Goal: Transaction & Acquisition: Purchase product/service

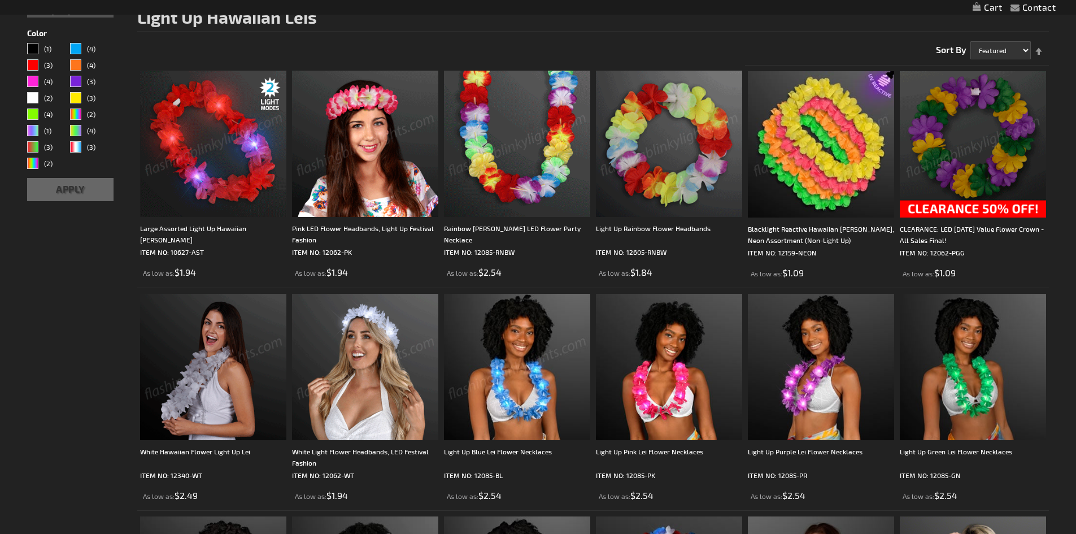
scroll to position [238, 0]
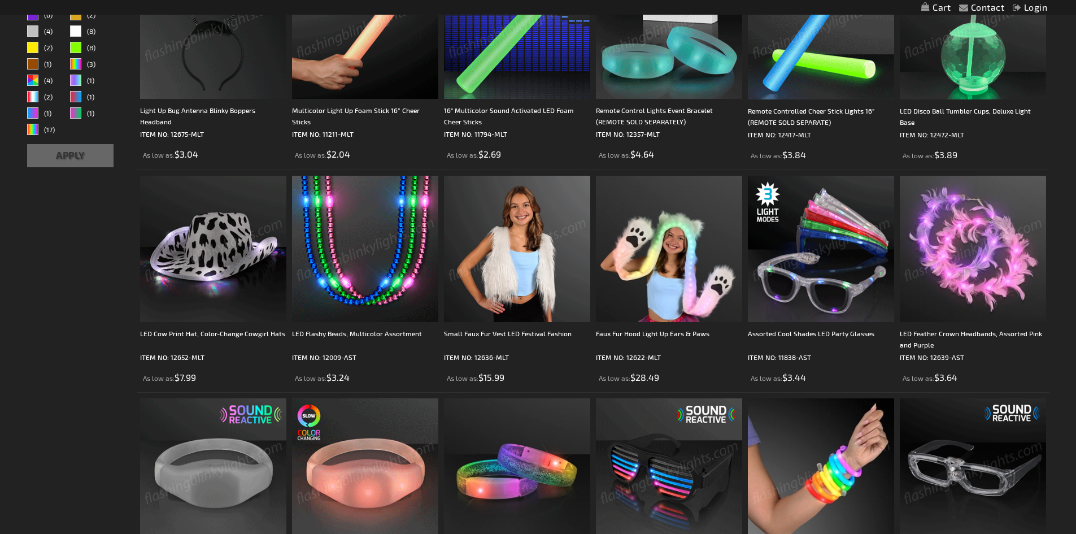
scroll to position [508, 0]
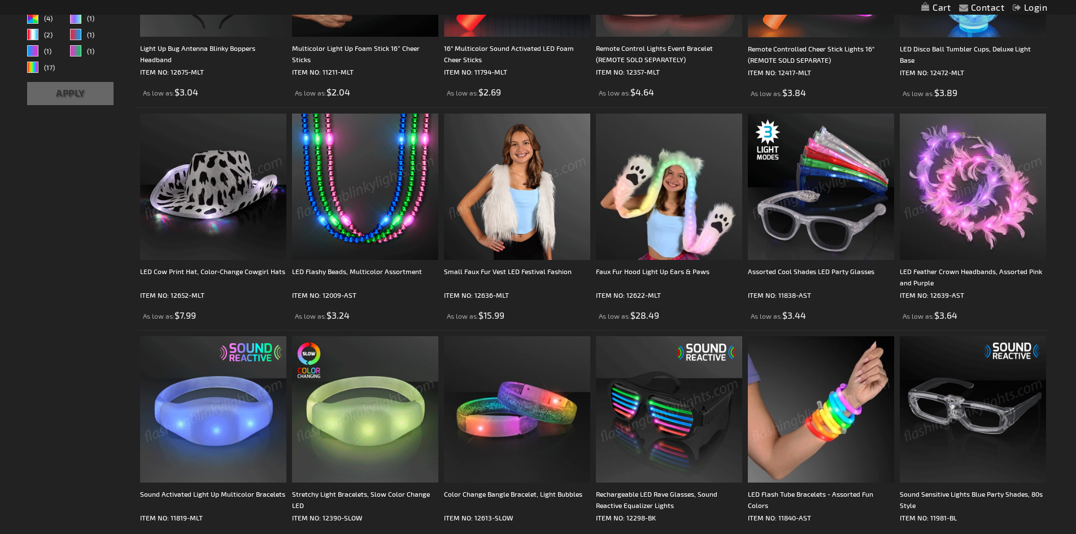
click at [947, 232] on img at bounding box center [972, 186] width 146 height 146
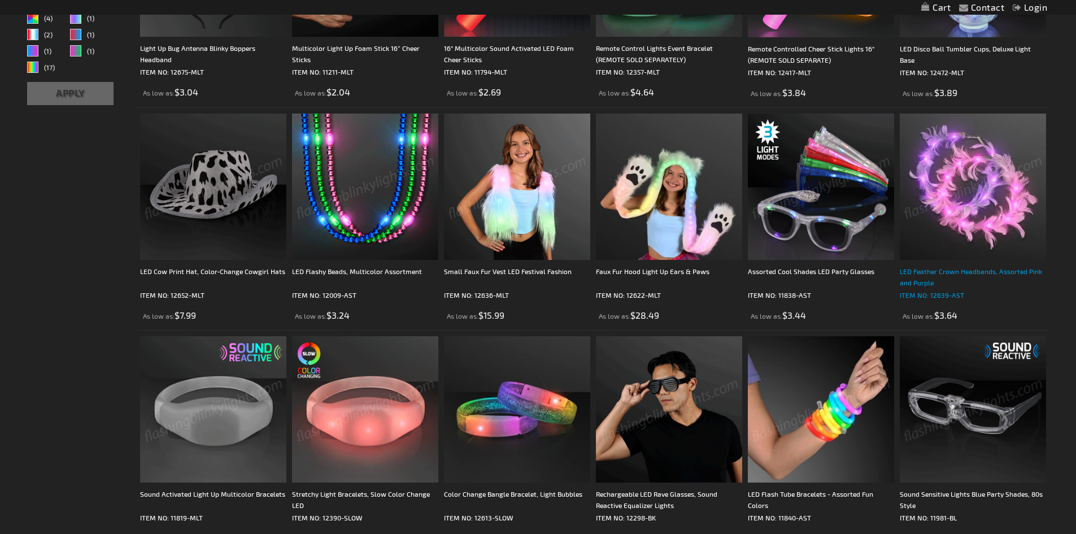
click at [925, 265] on div "LED Feather Crown Headbands, Assorted Pink and Purple" at bounding box center [972, 276] width 146 height 23
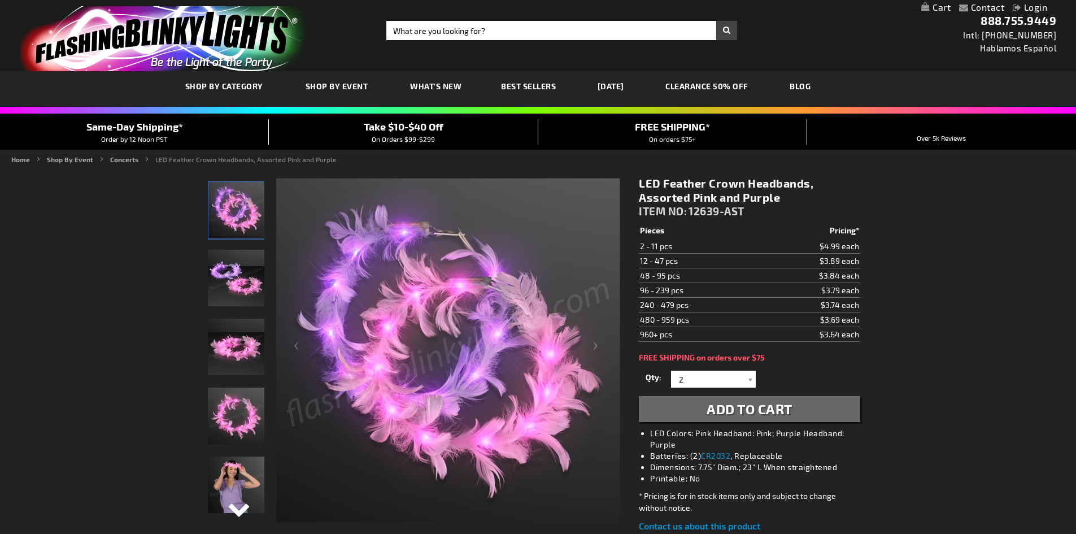
click at [241, 509] on div "Next" at bounding box center [236, 517] width 17 height 25
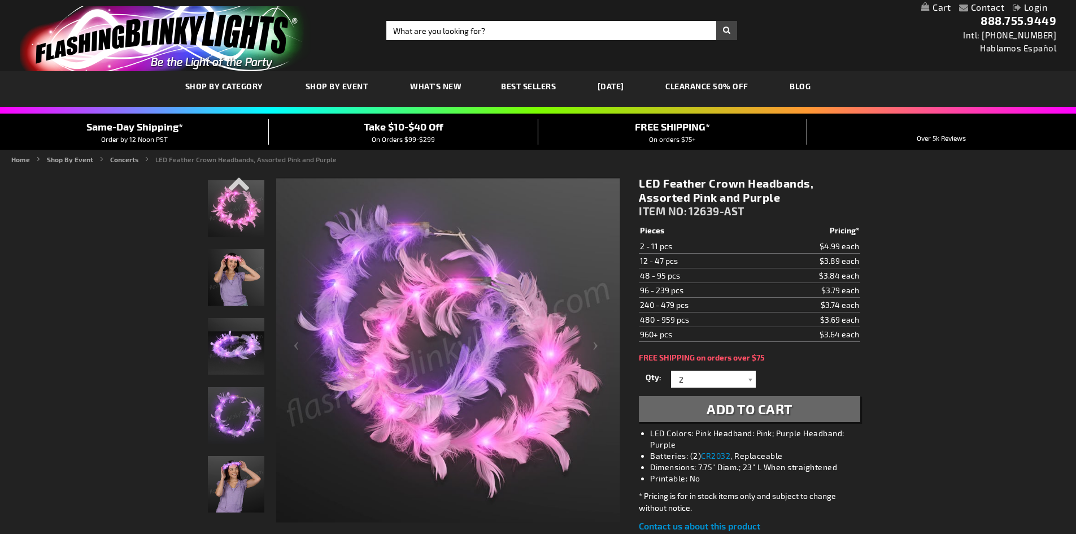
click at [237, 277] on img "Woman wearing LED Feather Crown Headbands" at bounding box center [236, 277] width 56 height 56
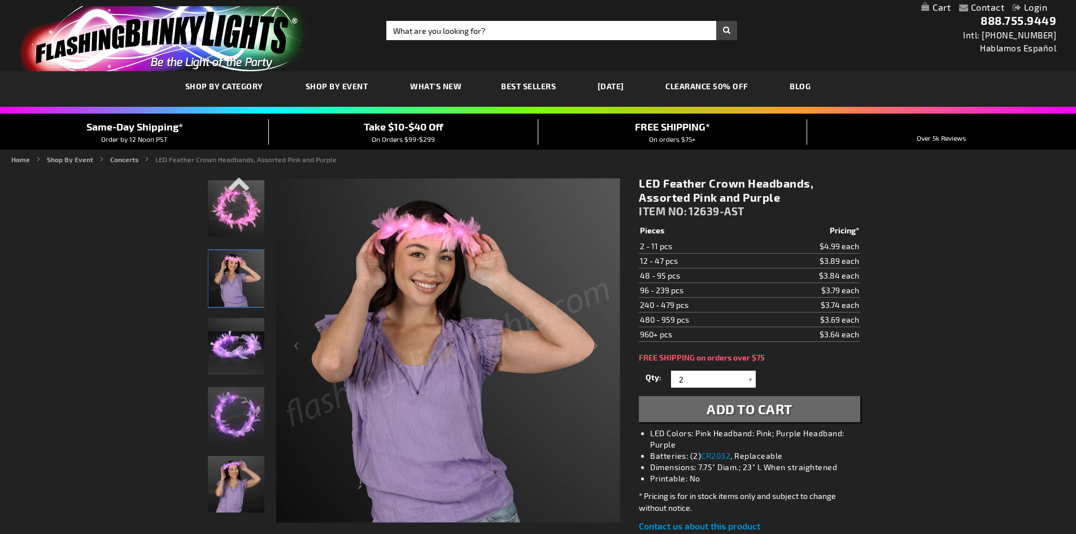
click at [255, 415] on img "LED Purple Feather Crown Headbands" at bounding box center [236, 415] width 56 height 56
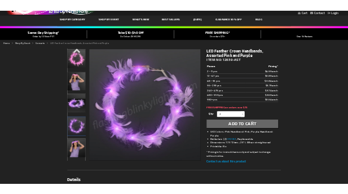
scroll to position [113, 0]
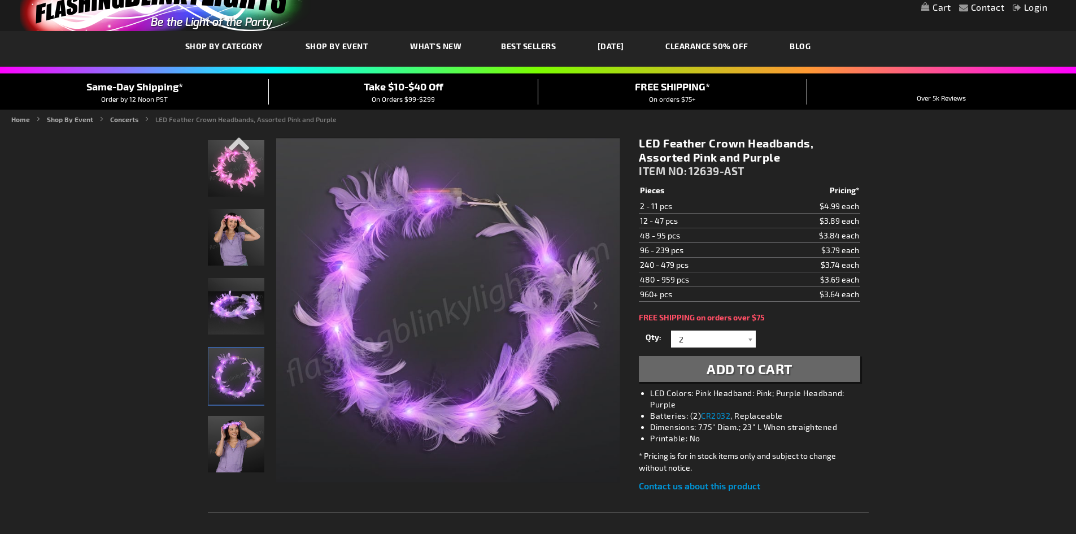
scroll to position [0, 0]
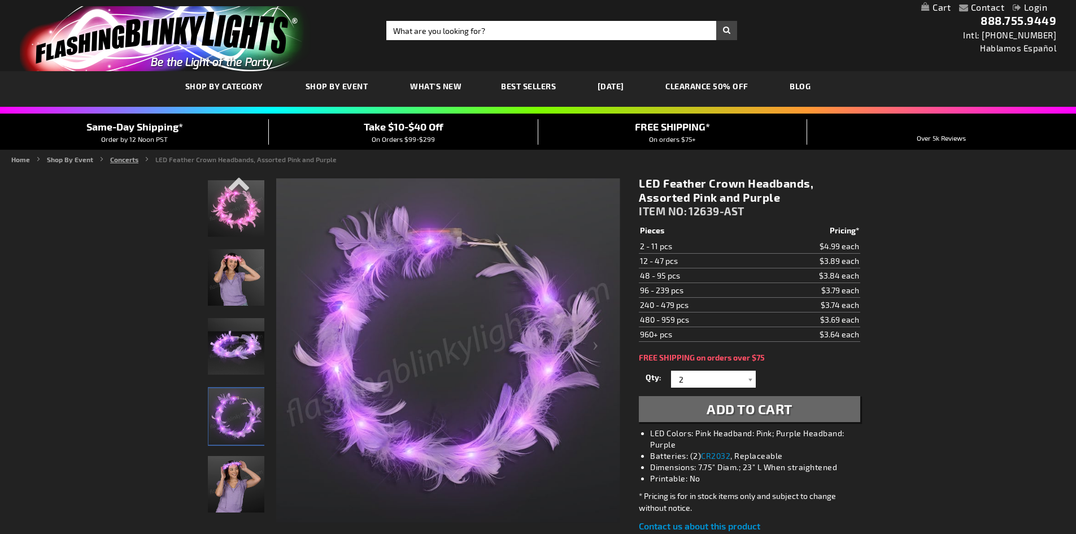
drag, startPoint x: 124, startPoint y: 156, endPoint x: 129, endPoint y: 159, distance: 6.6
click at [124, 156] on link "Concerts" at bounding box center [124, 159] width 28 height 8
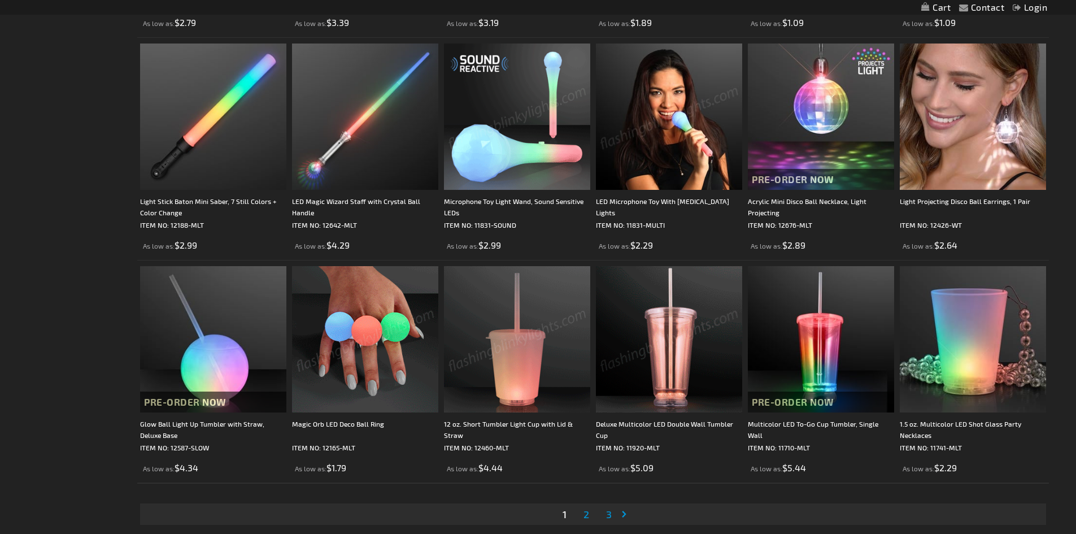
scroll to position [2145, 0]
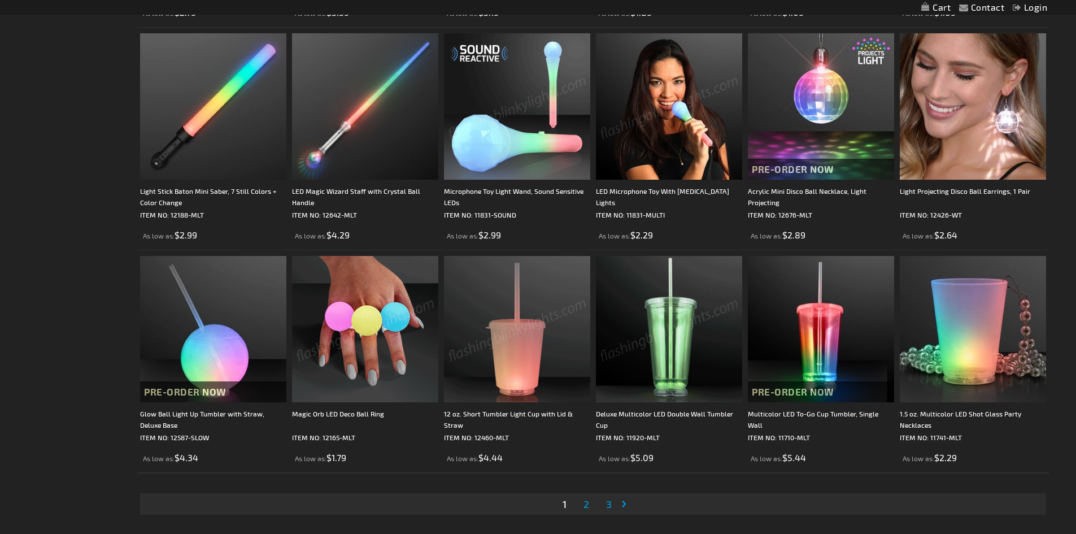
click at [355, 332] on img at bounding box center [365, 329] width 146 height 146
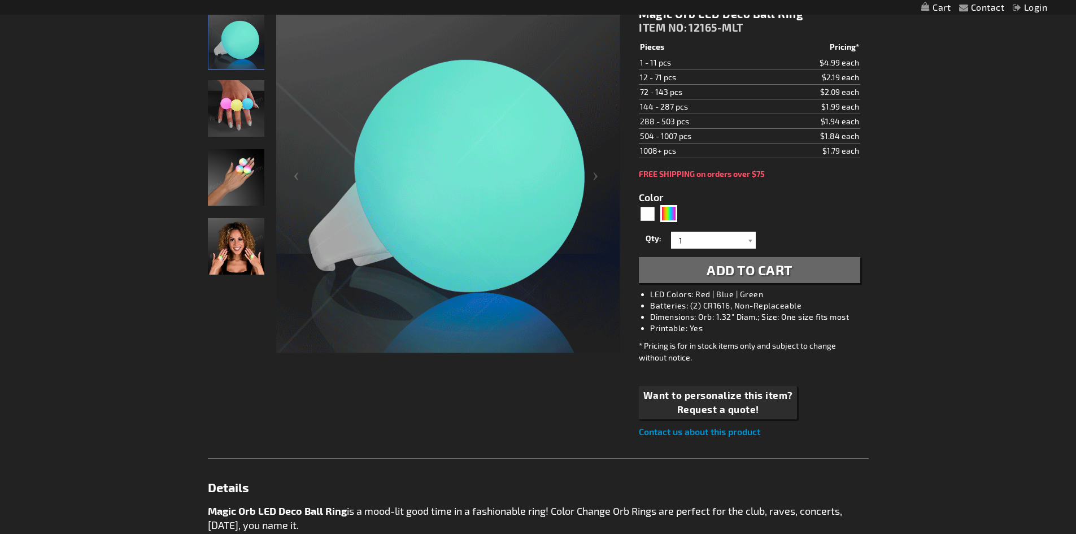
click at [307, 377] on div "Checkout as a new customer Creating an account has many benefits: See order and…" at bounding box center [538, 468] width 661 height 941
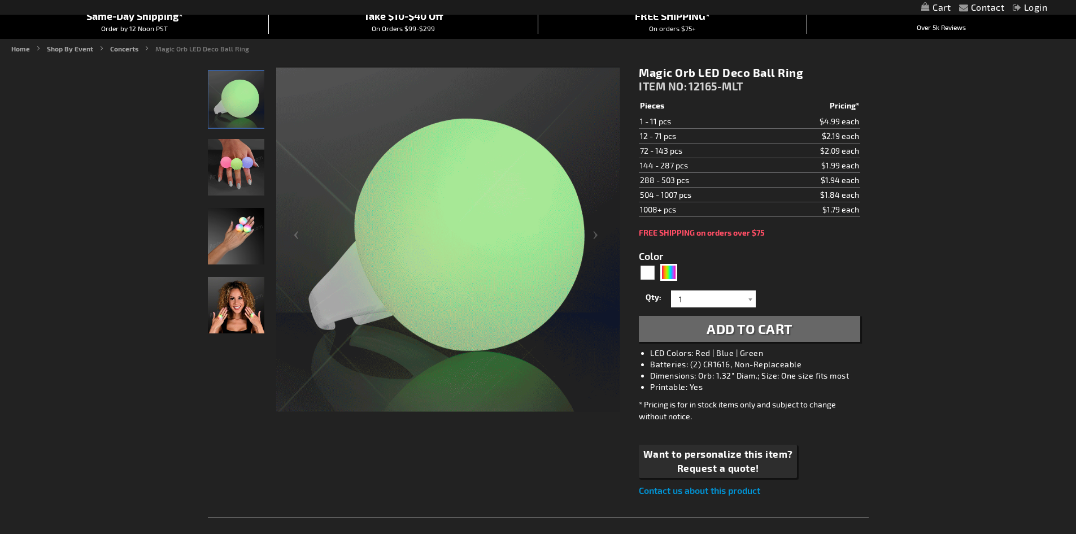
scroll to position [56, 0]
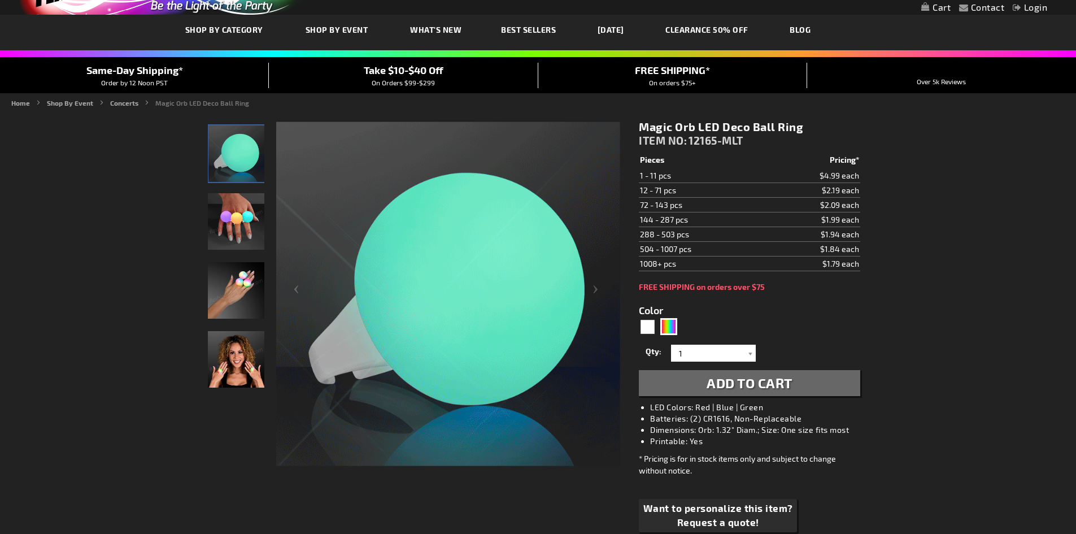
click at [234, 246] on img "Multicolor LED Light Up Deco Ball Ring" at bounding box center [236, 221] width 56 height 56
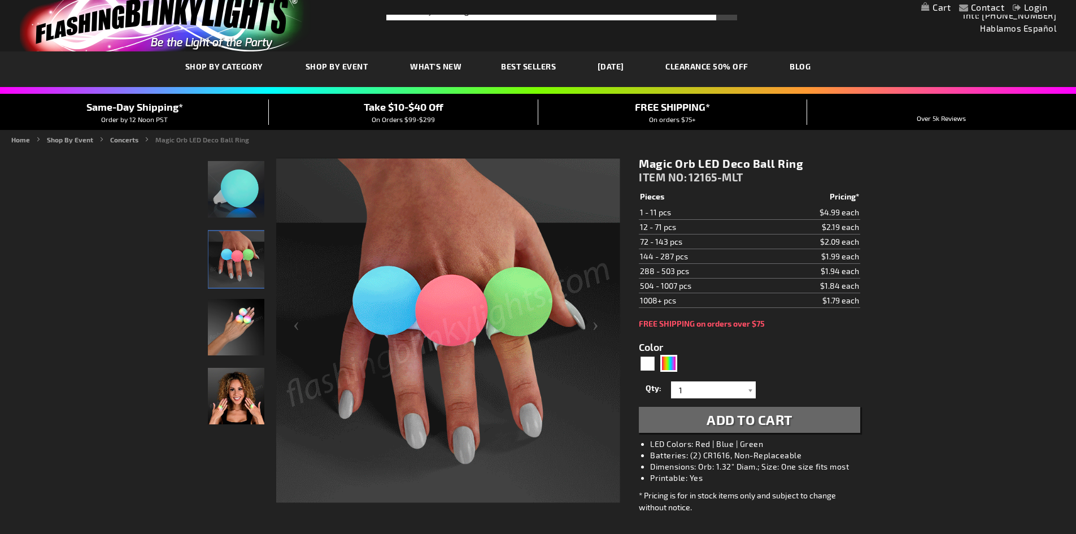
scroll to position [0, 0]
